Goal: Find specific page/section: Find specific page/section

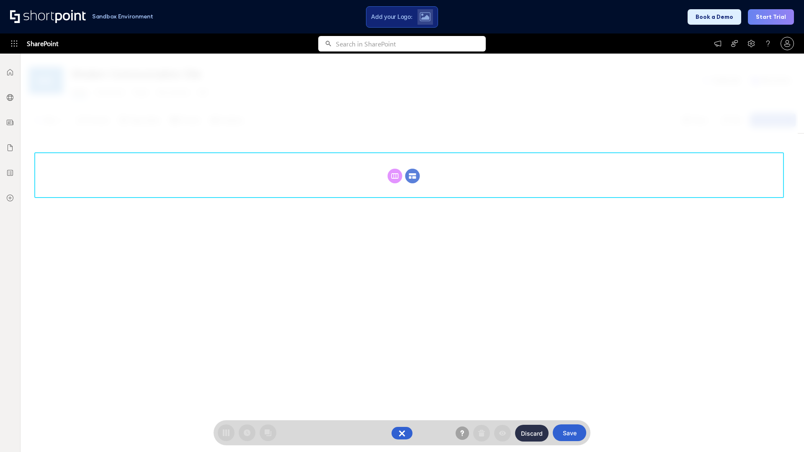
scroll to position [115, 0]
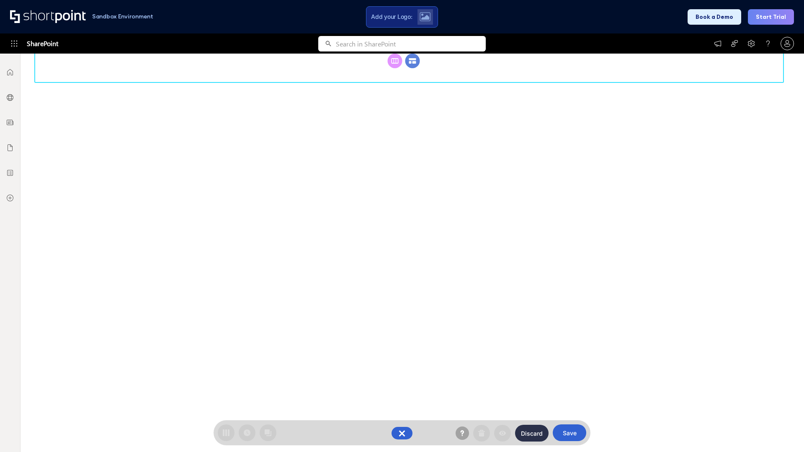
click at [413, 68] on circle at bounding box center [412, 61] width 15 height 15
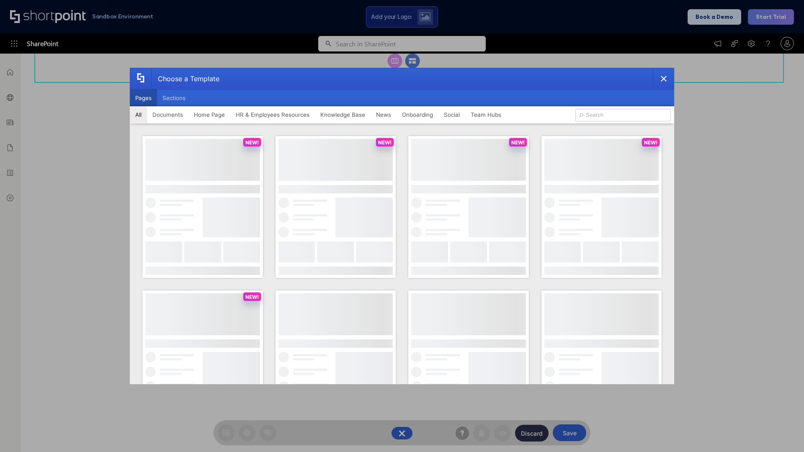
scroll to position [0, 0]
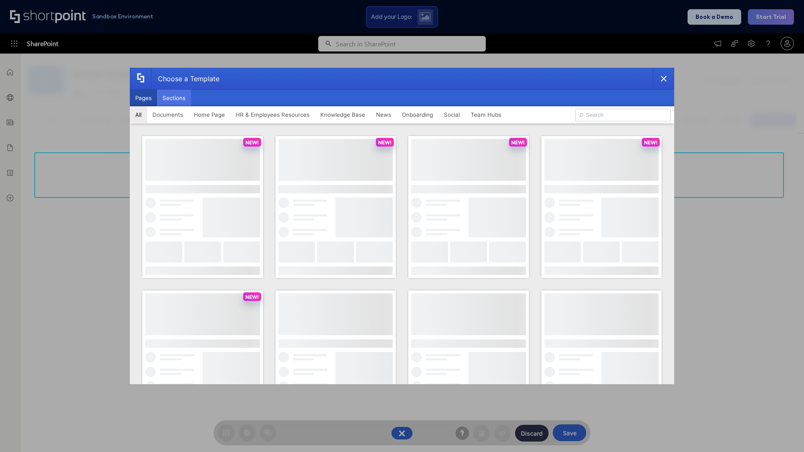
click at [174, 98] on button "Sections" at bounding box center [174, 98] width 34 height 17
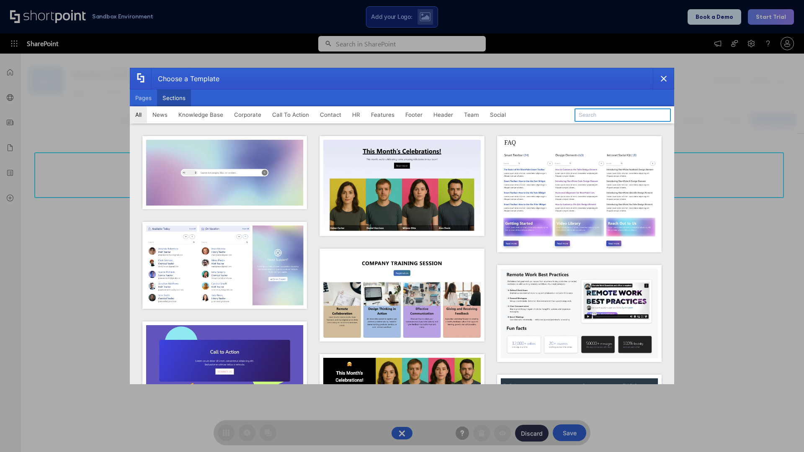
type input "Service Block 1"
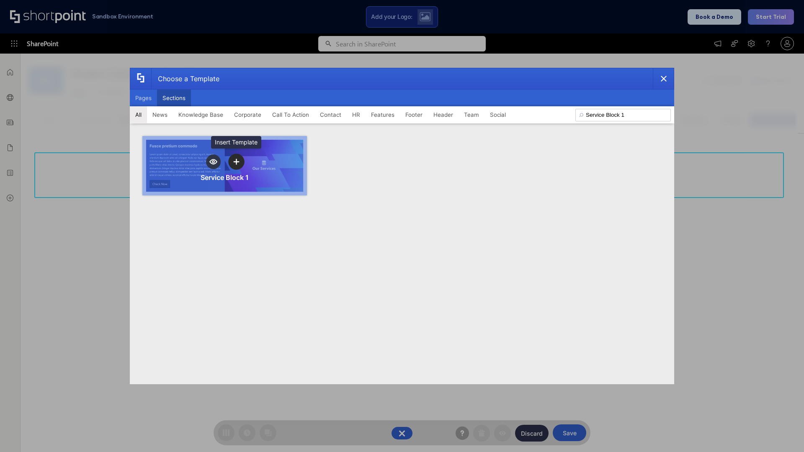
click at [236, 162] on icon "template selector" at bounding box center [236, 162] width 6 height 6
